Goal: Check status: Check status

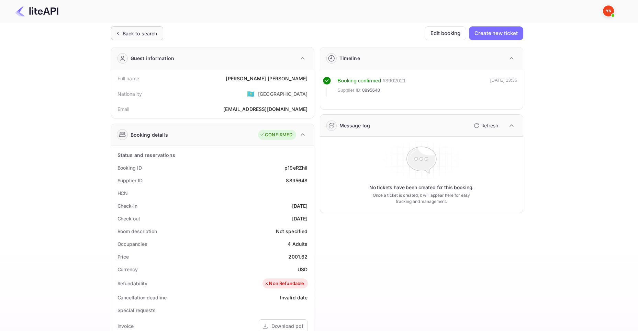
click at [134, 33] on div "Back to search" at bounding box center [140, 33] width 35 height 7
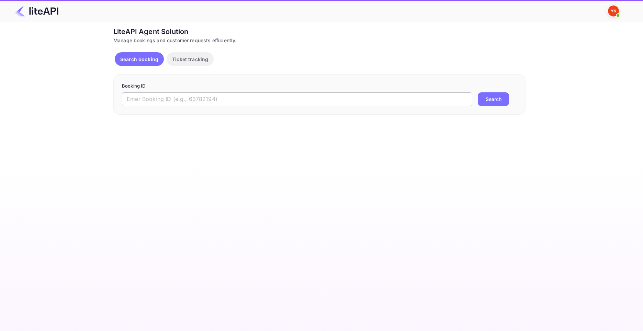
click at [208, 103] on input "text" at bounding box center [297, 99] width 350 height 14
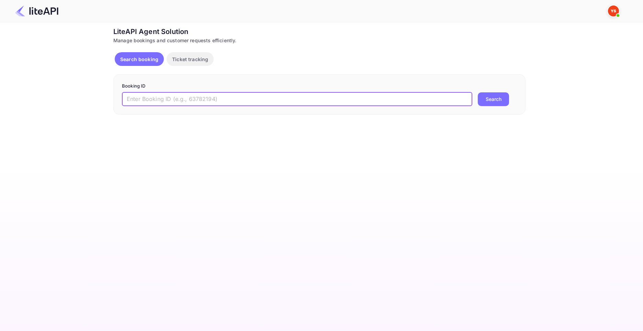
paste input "8898598"
type input "8898598"
click at [478, 92] on button "Search" at bounding box center [493, 99] width 31 height 14
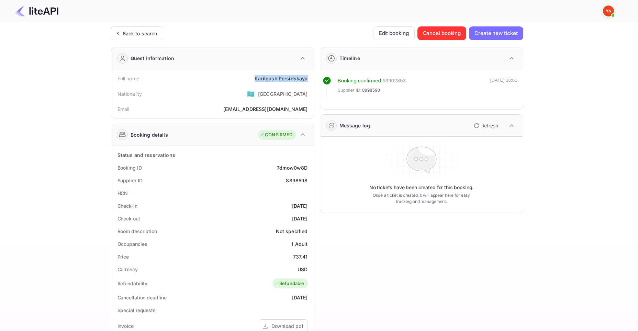
drag, startPoint x: 255, startPoint y: 78, endPoint x: 308, endPoint y: 81, distance: 53.0
click at [308, 81] on div "Full name [PERSON_NAME]" at bounding box center [212, 78] width 197 height 13
copy div "Karilgash Persidskaya"
drag, startPoint x: 293, startPoint y: 256, endPoint x: 307, endPoint y: 257, distance: 13.8
click at [307, 257] on div "737.41" at bounding box center [300, 256] width 15 height 7
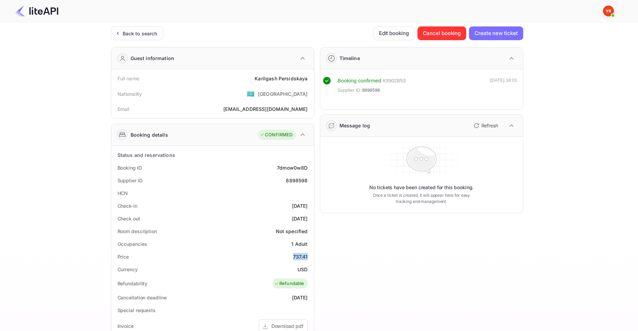
copy div "737.41"
drag, startPoint x: 297, startPoint y: 270, endPoint x: 307, endPoint y: 271, distance: 9.7
click at [307, 271] on div "Currency USD" at bounding box center [212, 269] width 197 height 13
copy div "USD"
